Goal: Find specific page/section: Find specific page/section

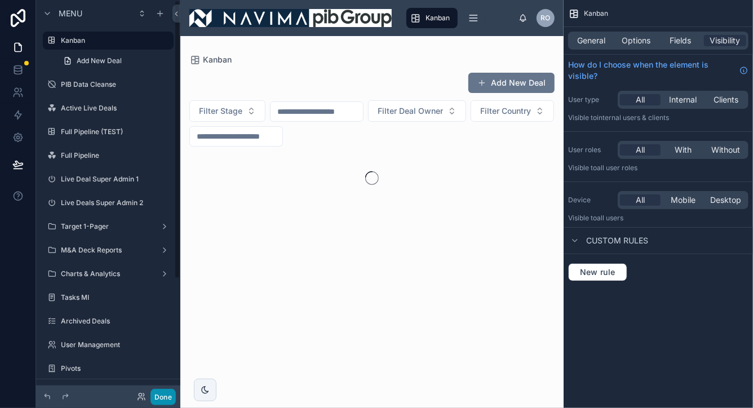
click at [163, 396] on button "Done" at bounding box center [163, 397] width 25 height 16
click at [468, 18] on icon "scrollable content" at bounding box center [473, 17] width 11 height 11
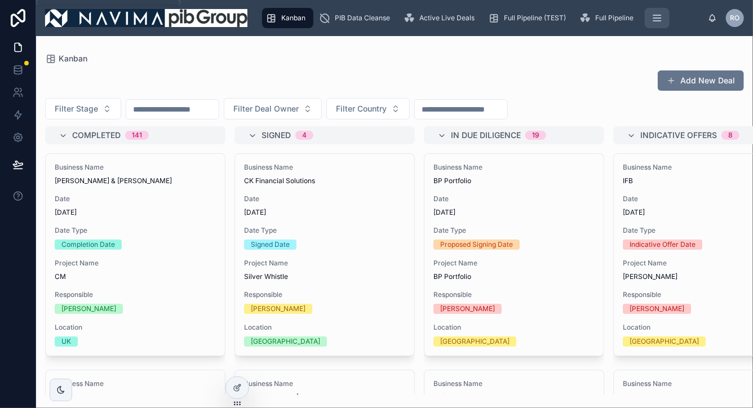
click at [660, 18] on icon "scrollable content" at bounding box center [657, 18] width 7 height 0
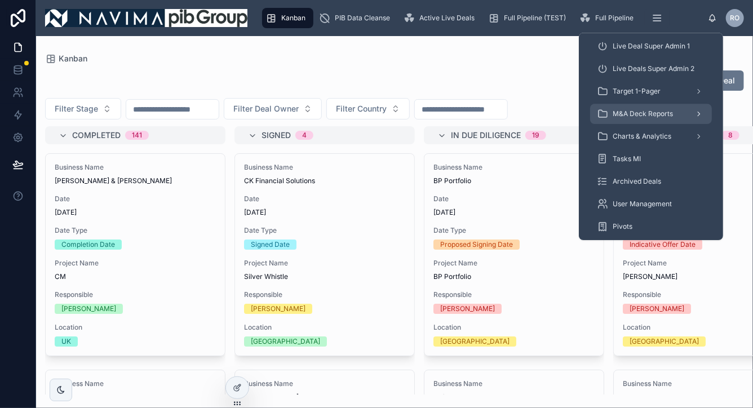
click at [636, 113] on span "M&A Deck Reports" at bounding box center [643, 113] width 60 height 9
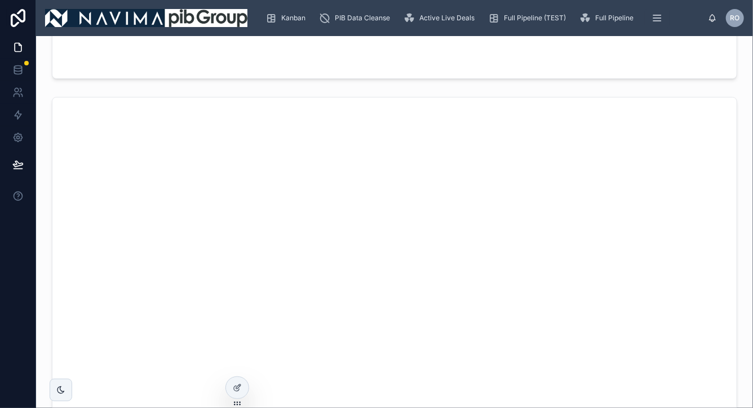
scroll to position [4099, 0]
